Goal: Task Accomplishment & Management: Use online tool/utility

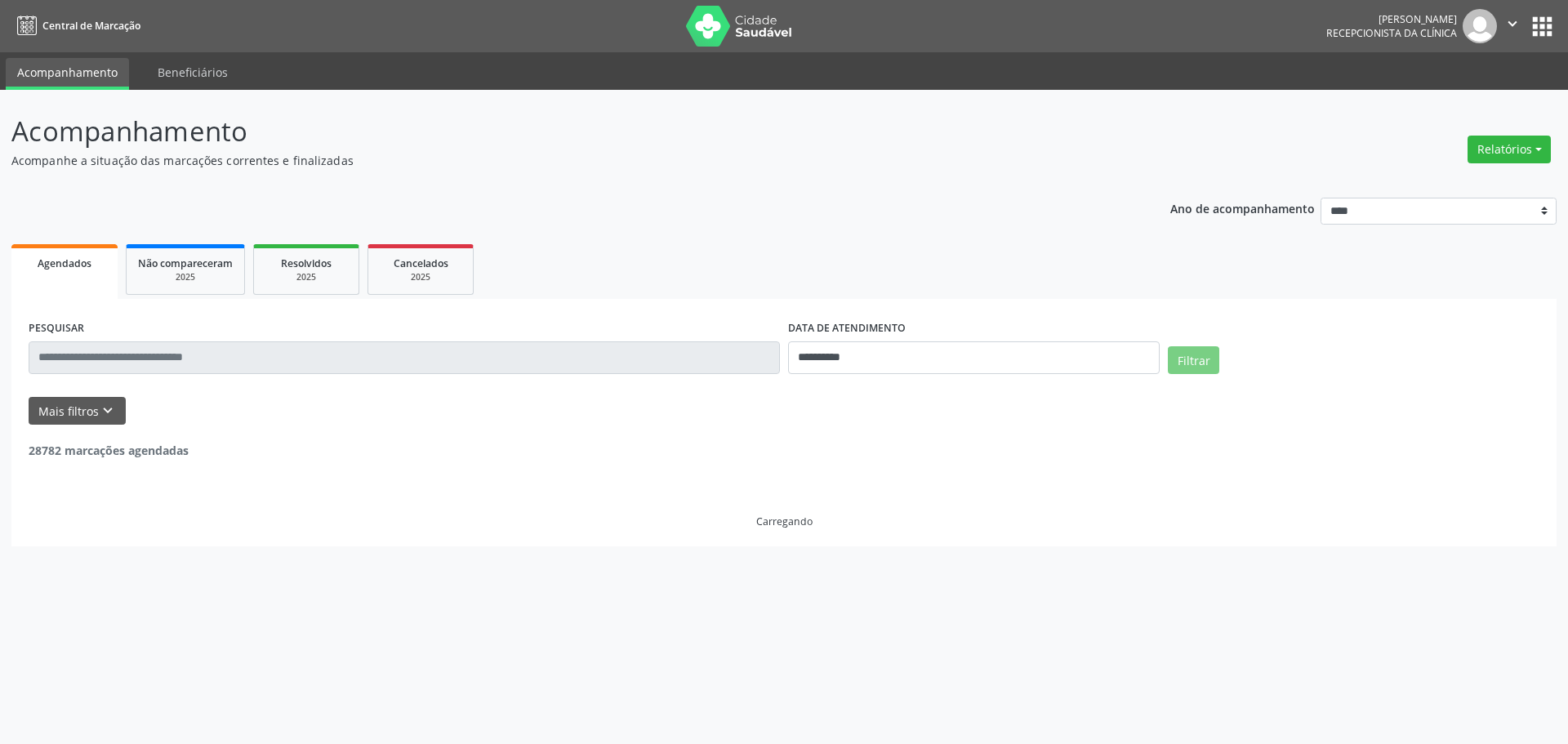
click at [1528, 164] on div "Relatórios Agendamentos Procedimentos realizados" at bounding box center [1510, 150] width 95 height 40
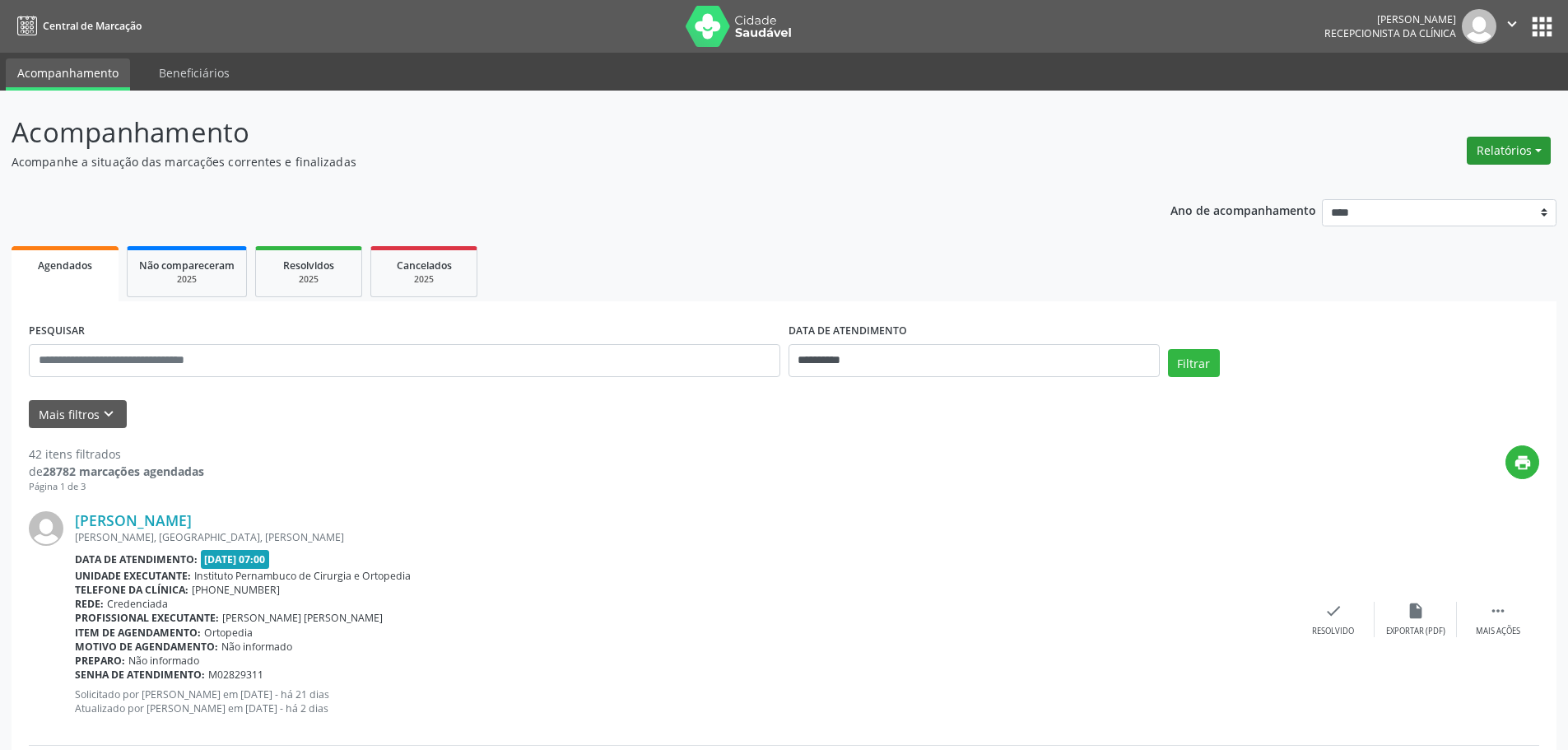
click at [1542, 151] on button "Relatórios" at bounding box center [1508, 151] width 84 height 28
click at [1456, 183] on link "Agendamentos" at bounding box center [1463, 186] width 177 height 23
select select "*"
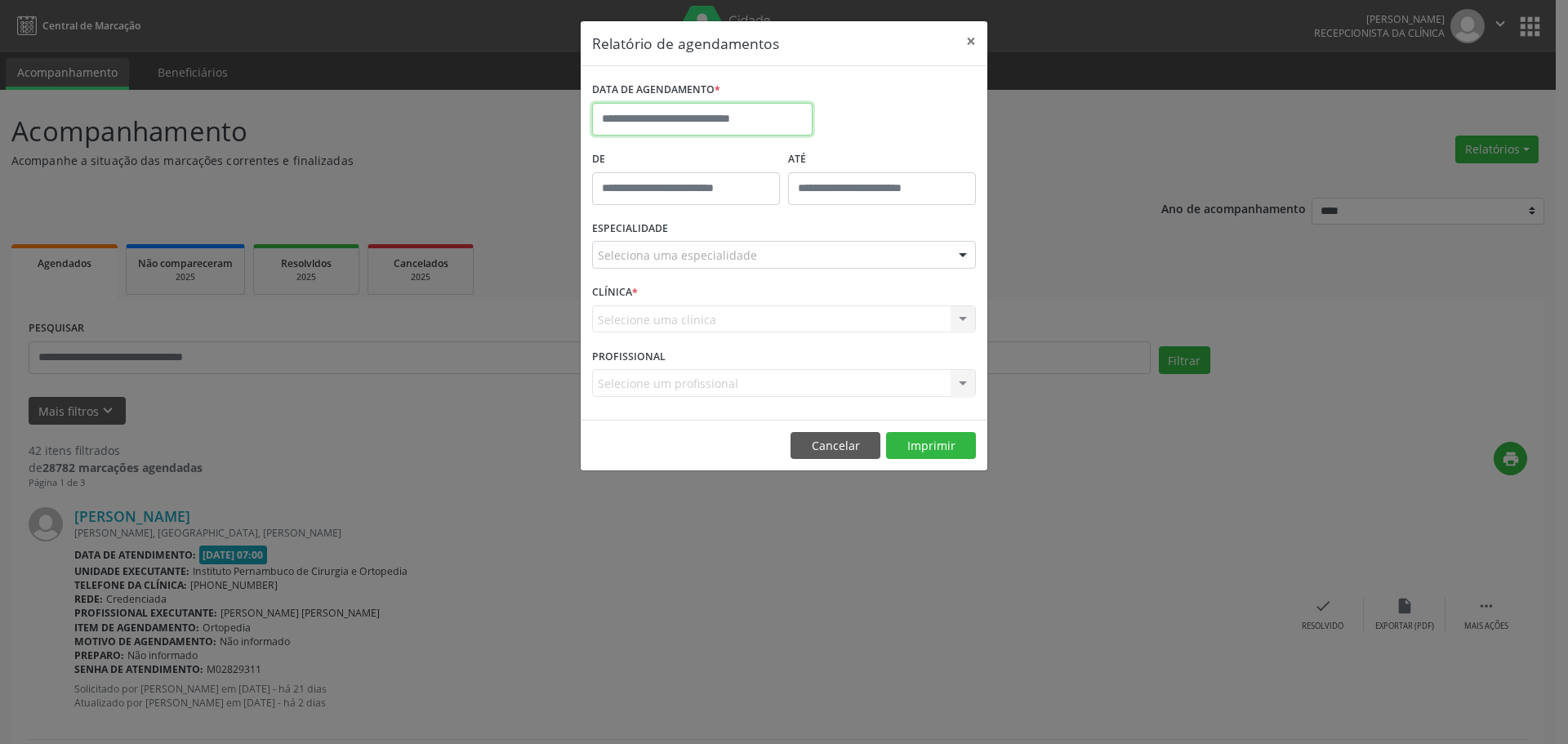
click at [792, 116] on input "text" at bounding box center [703, 120] width 220 height 33
click at [650, 272] on span "11" at bounding box center [645, 269] width 32 height 32
type input "**********"
click at [688, 245] on div "Seleciona uma especialidade" at bounding box center [784, 255] width 384 height 28
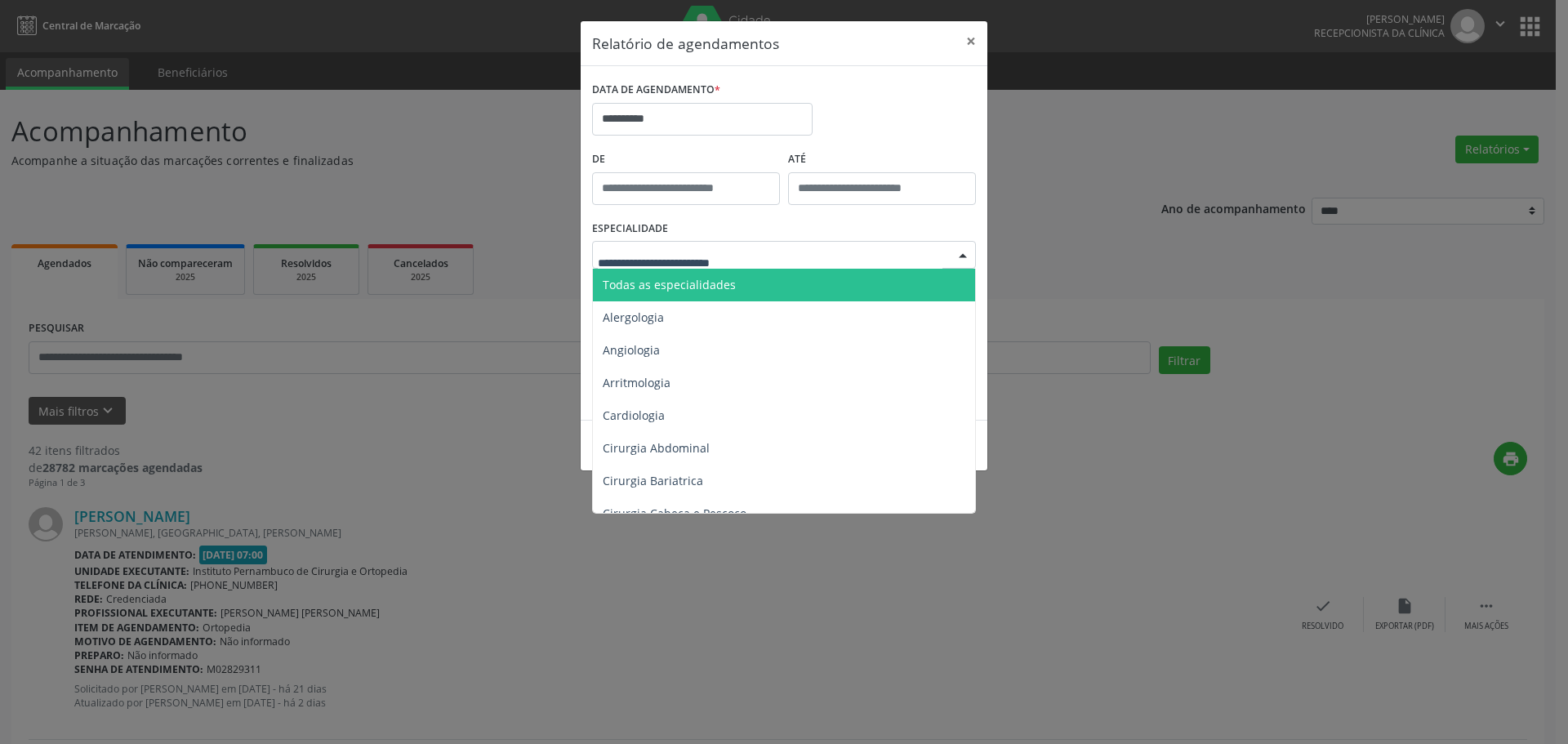
click at [696, 280] on span "Todas as especialidades" at bounding box center [669, 285] width 133 height 15
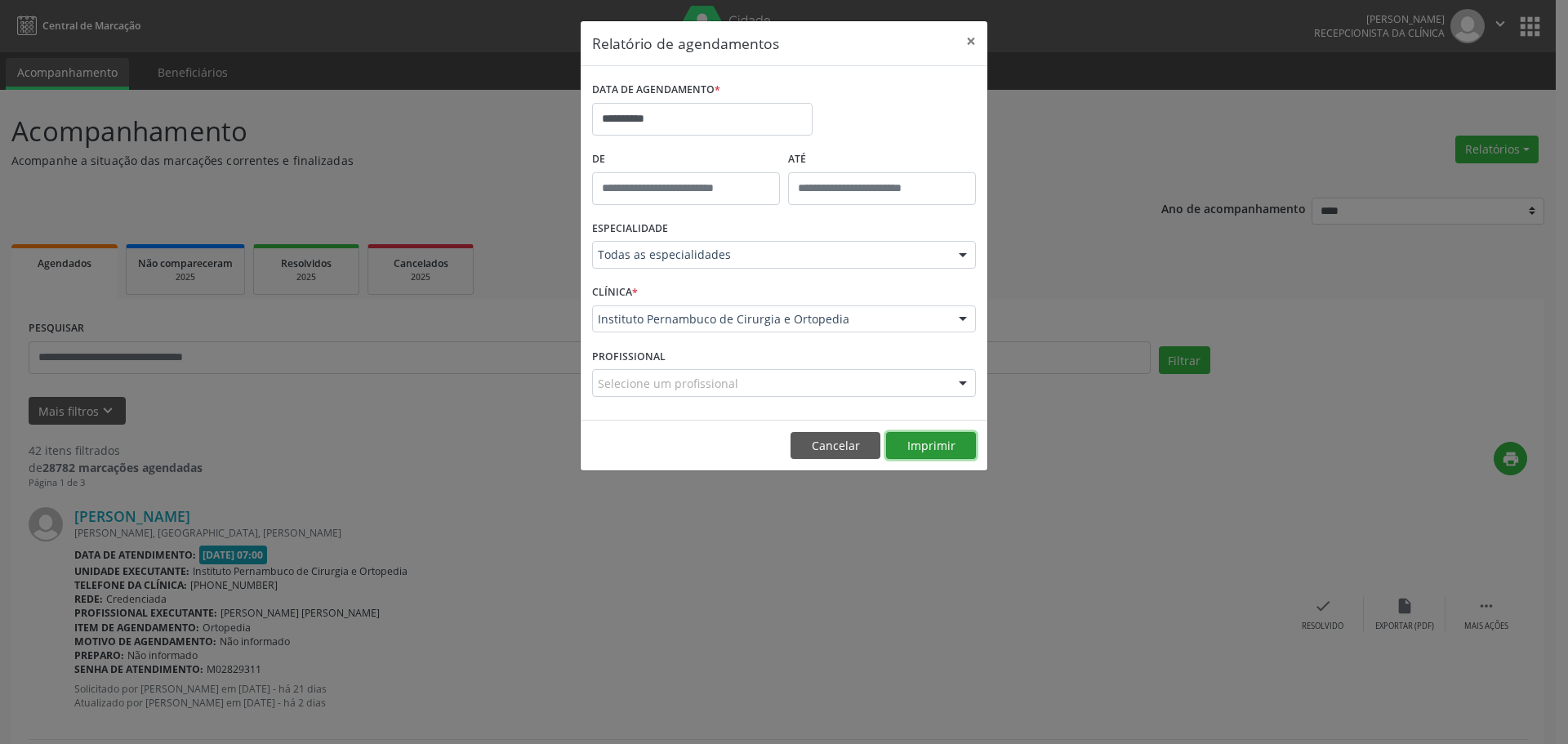
click at [934, 456] on button "Imprimir" at bounding box center [931, 446] width 89 height 28
